Goal: Register for event/course

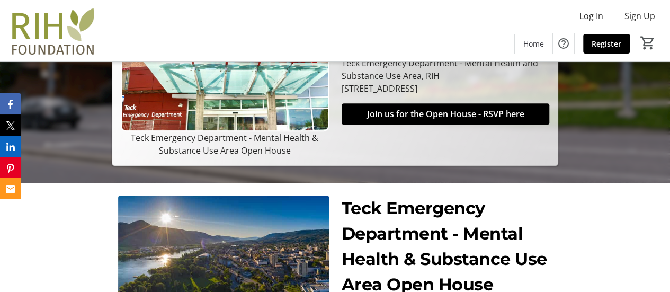
scroll to position [283, 0]
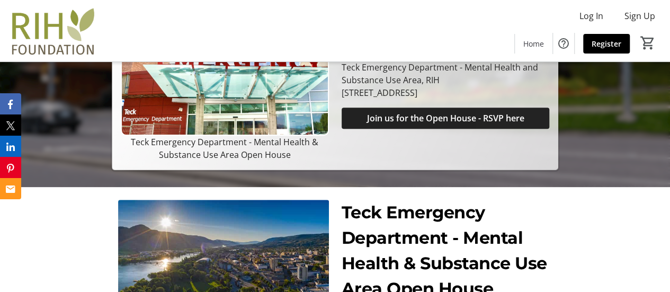
click at [507, 120] on span "Join us for the Open House - RSVP here" at bounding box center [445, 118] width 157 height 13
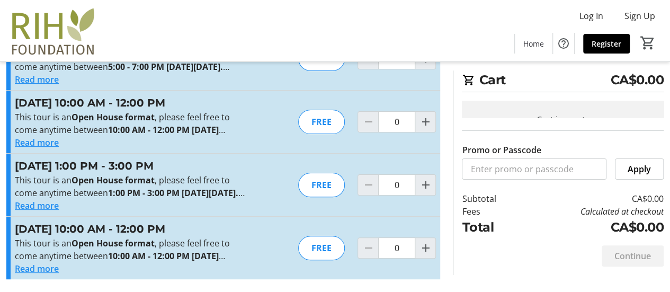
scroll to position [107, 0]
click at [427, 242] on mat-icon "Increment by one" at bounding box center [425, 248] width 13 height 13
type input "1"
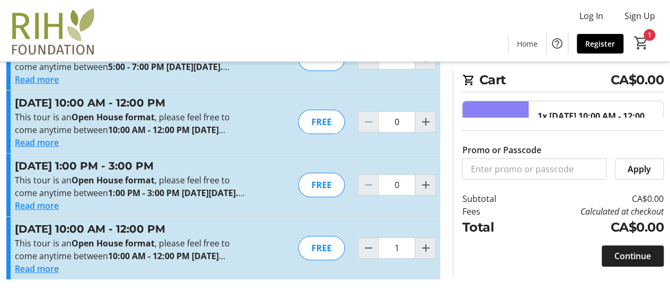
click at [633, 252] on span "Continue" at bounding box center [633, 256] width 37 height 13
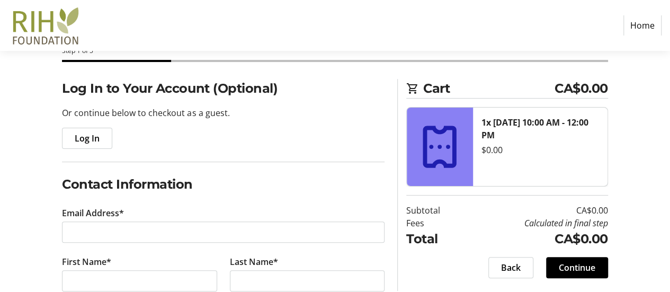
scroll to position [91, 0]
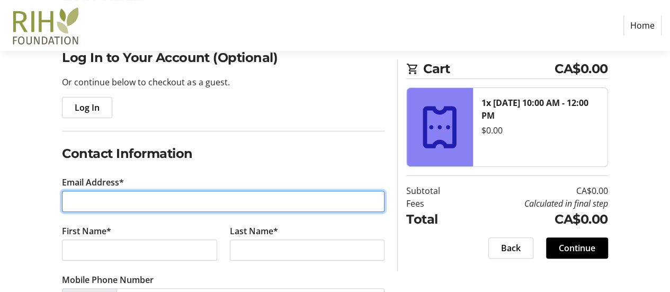
click at [243, 200] on input "Email Address*" at bounding box center [223, 201] width 323 height 21
type input "[EMAIL_ADDRESS][DOMAIN_NAME]"
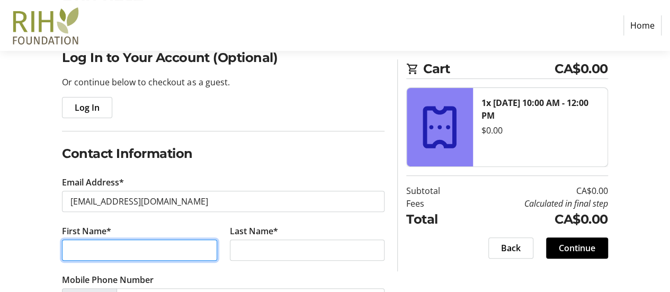
type input "[PERSON_NAME]"
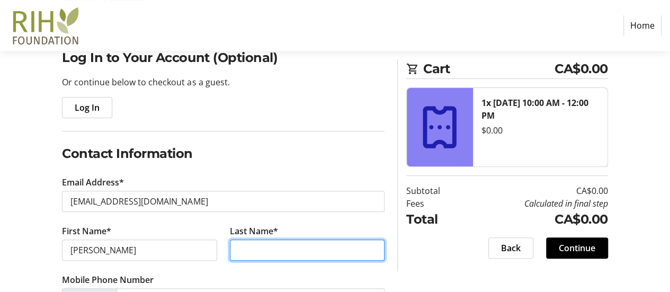
type input "[PERSON_NAME]"
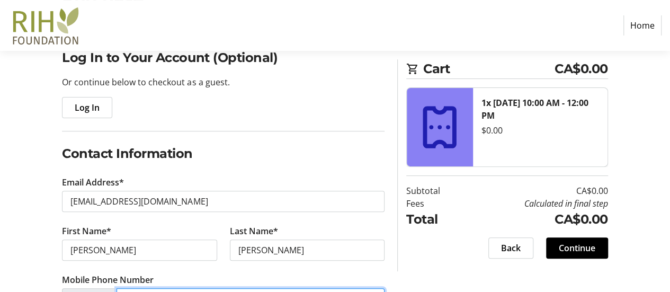
type input "[PHONE_NUMBER]"
type input "[GEOGRAPHIC_DATA] LLP"
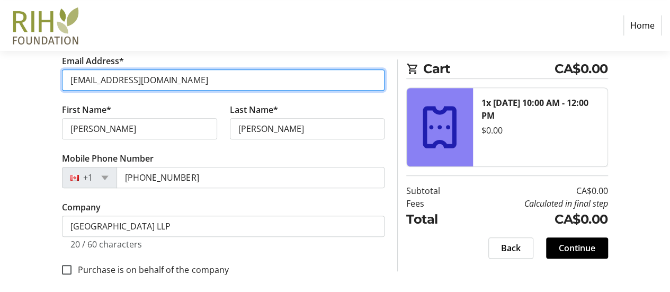
scroll to position [219, 0]
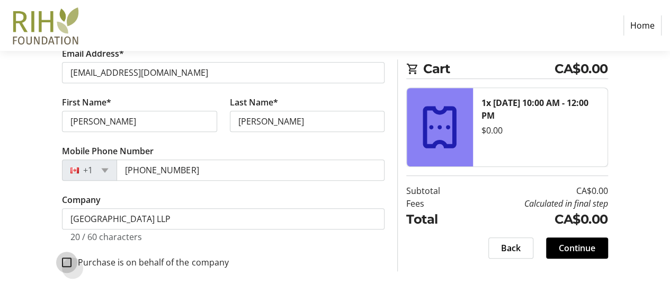
click at [67, 260] on input "Purchase is on behalf of the company" at bounding box center [67, 263] width 10 height 10
checkbox input "true"
click at [581, 249] on span "Continue" at bounding box center [577, 248] width 37 height 13
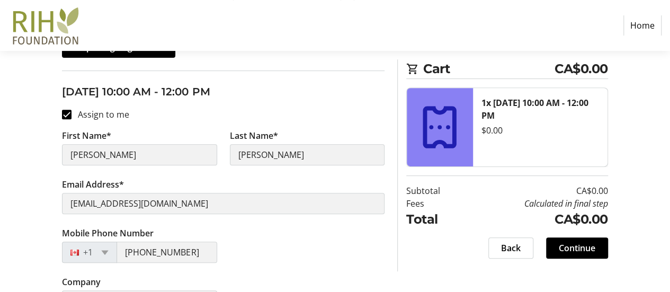
scroll to position [207, 0]
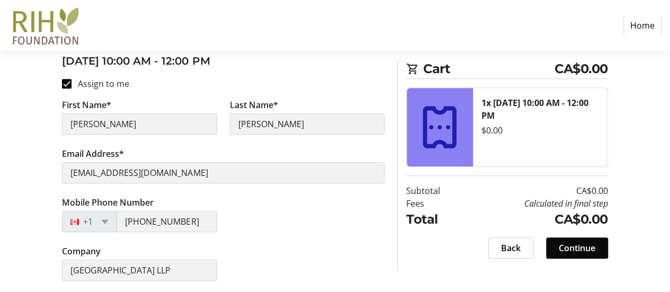
click at [592, 249] on span "Continue" at bounding box center [577, 248] width 37 height 13
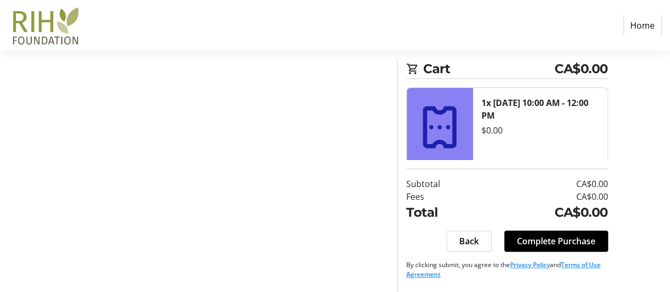
scroll to position [76, 0]
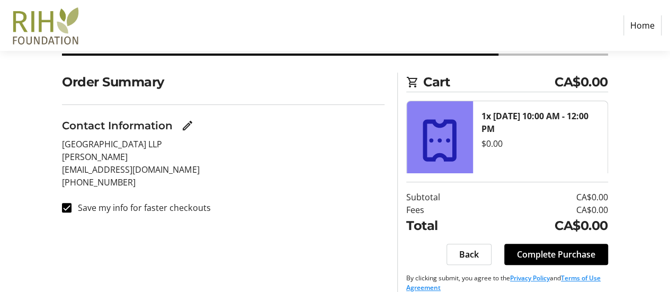
scroll to position [79, 0]
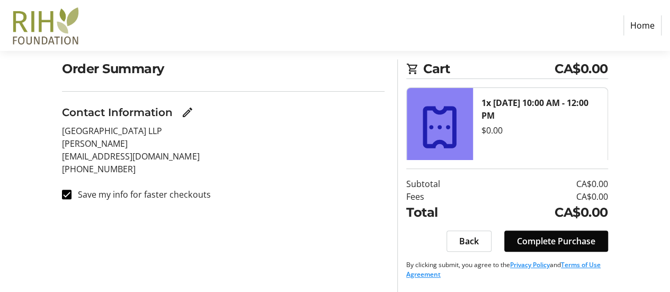
click at [589, 237] on span "Complete Purchase" at bounding box center [556, 241] width 78 height 13
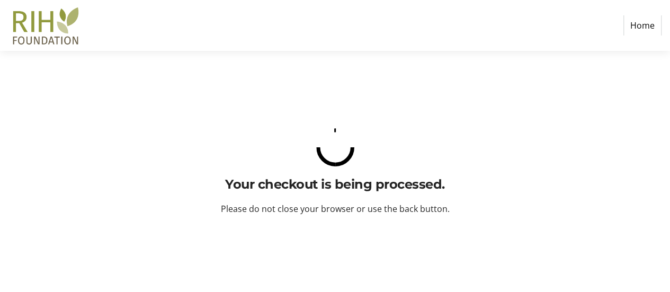
scroll to position [0, 0]
